Goal: Find contact information: Obtain details needed to contact an individual or organization

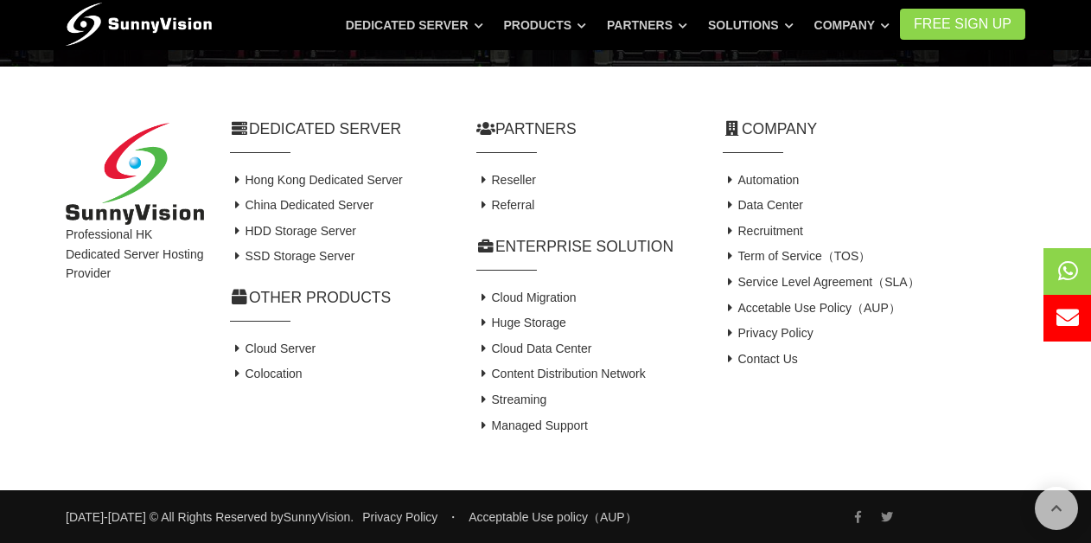
scroll to position [1369, 0]
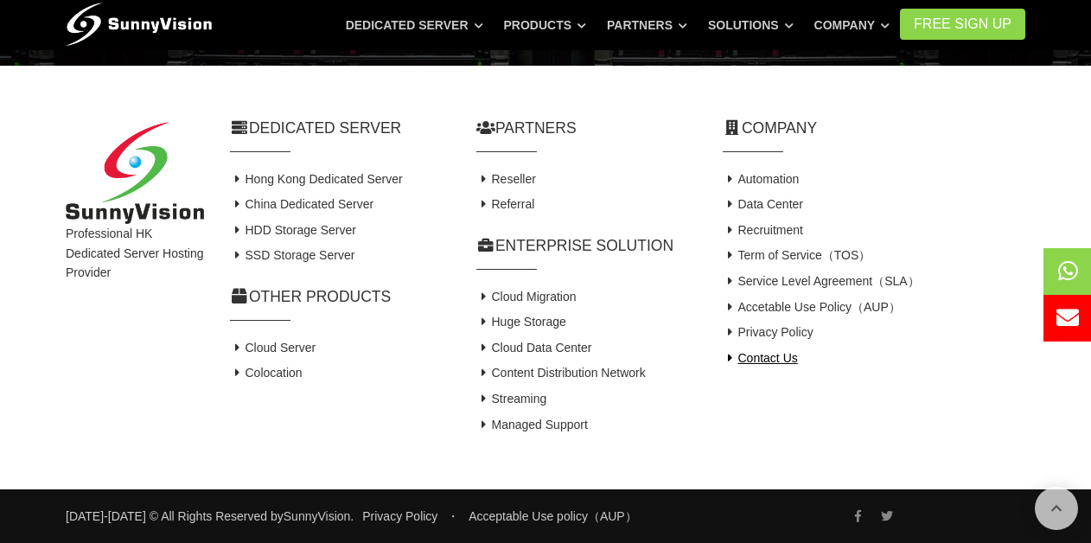
click at [771, 361] on link "Contact Us" at bounding box center [760, 358] width 75 height 14
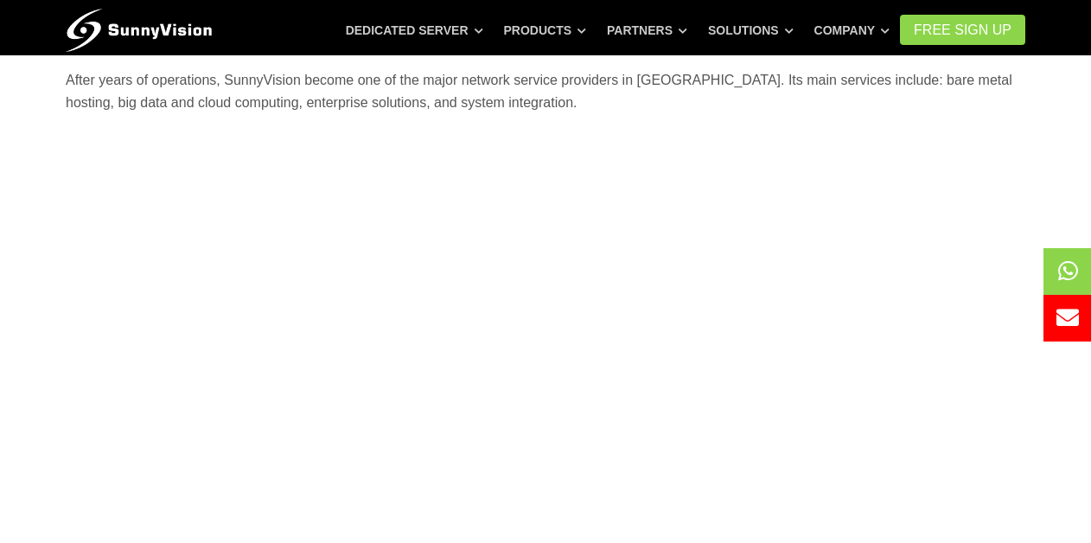
scroll to position [288, 0]
